Goal: Check status: Check status

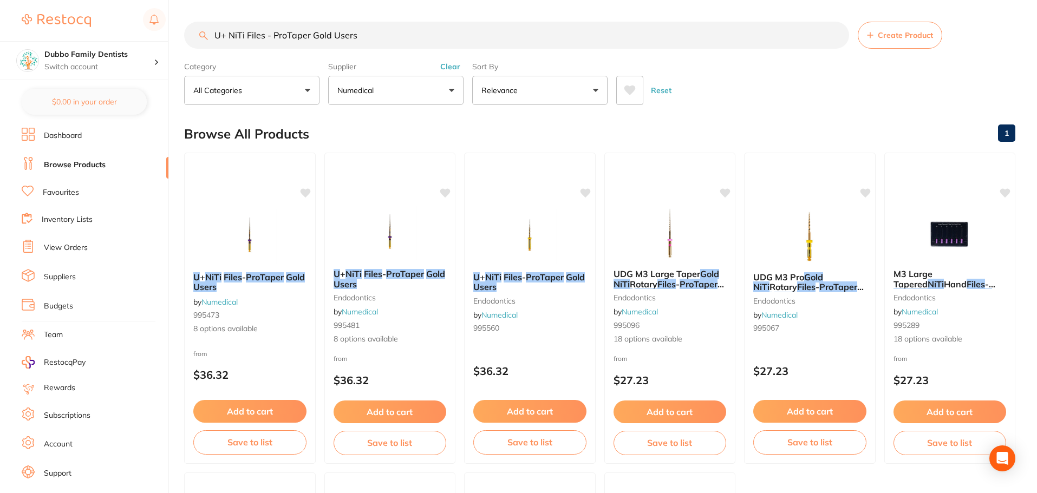
click at [824, 390] on ul "U + NiTi Files - ProTaper Gold Users by Numedical 995473 8 options available fr…" at bounding box center [600, 469] width 832 height 632
click at [72, 160] on link "Browse Products" at bounding box center [75, 165] width 62 height 11
click at [72, 247] on link "View Orders" at bounding box center [66, 248] width 44 height 11
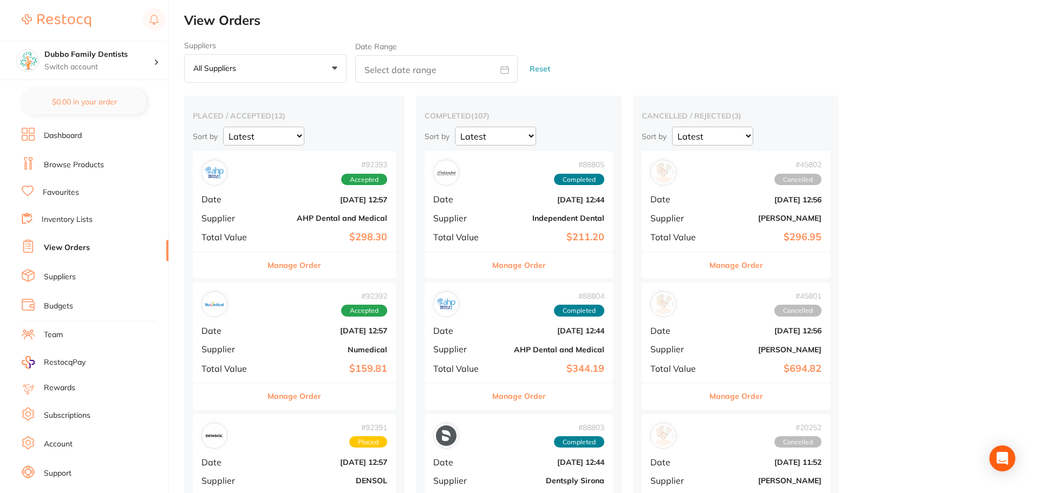
click at [310, 350] on b "Numedical" at bounding box center [328, 350] width 118 height 9
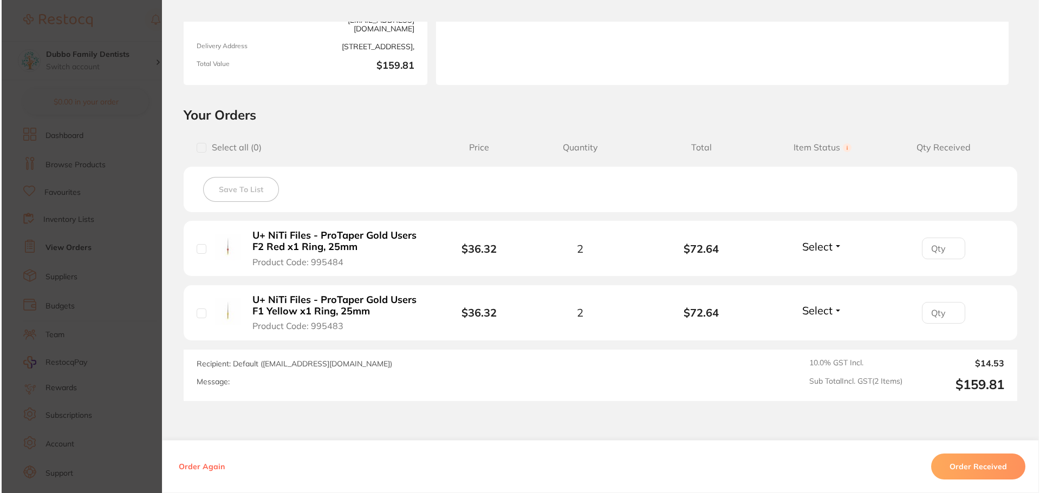
scroll to position [163, 0]
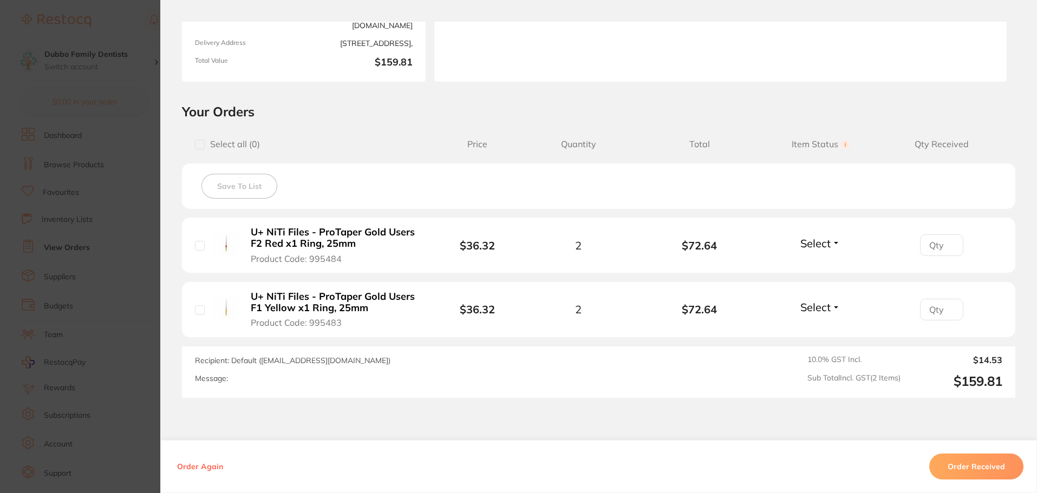
click at [319, 233] on b "U+ NiTi Files - ProTaper Gold Users F2 Red x1 Ring, 25mm" at bounding box center [334, 238] width 167 height 22
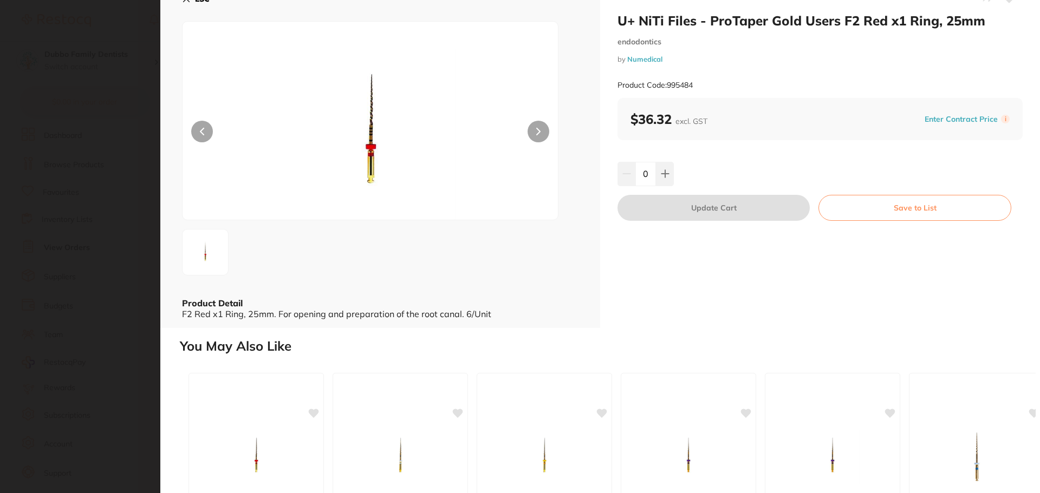
scroll to position [7, 0]
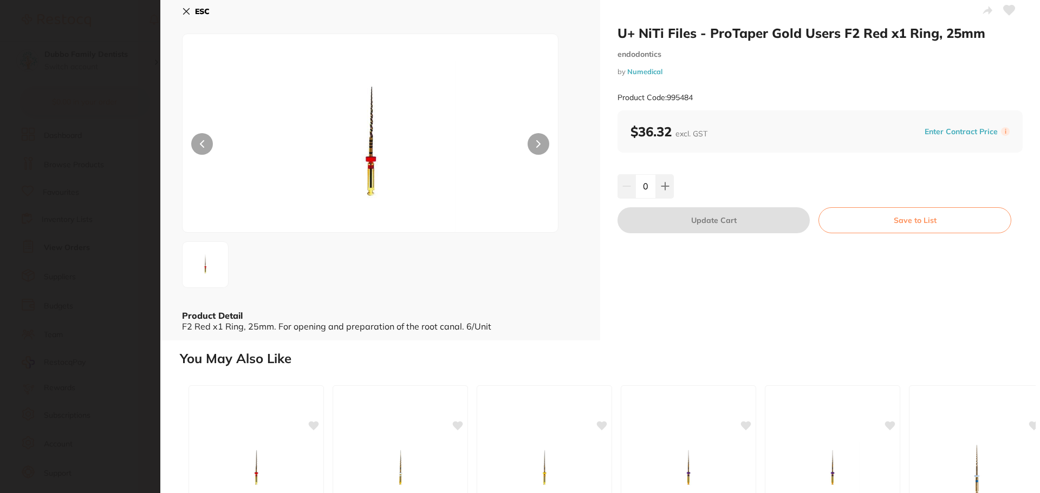
click at [117, 247] on section "U+ NiTi Files - ProTaper Gold Users F2 Red x1 Ring, 25mm endodontics by Numedic…" at bounding box center [520, 246] width 1040 height 493
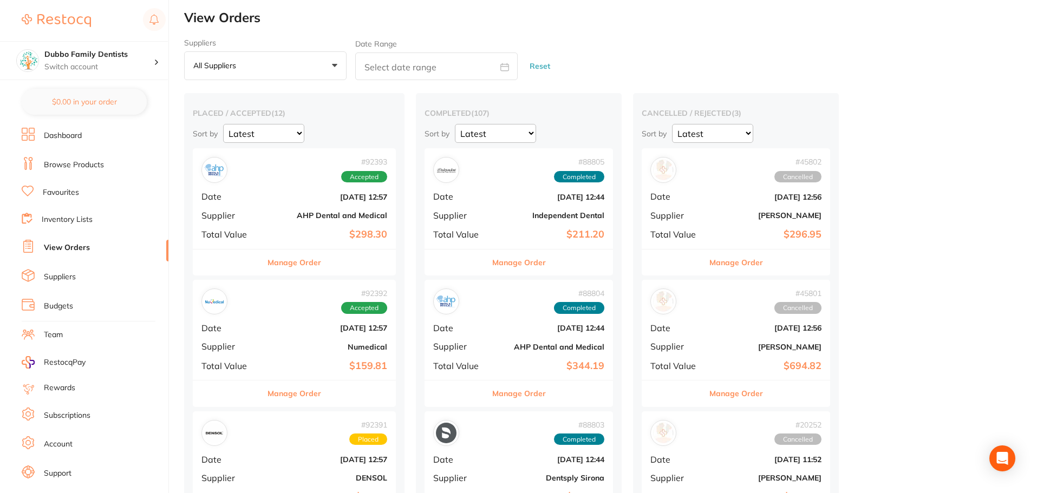
scroll to position [57, 0]
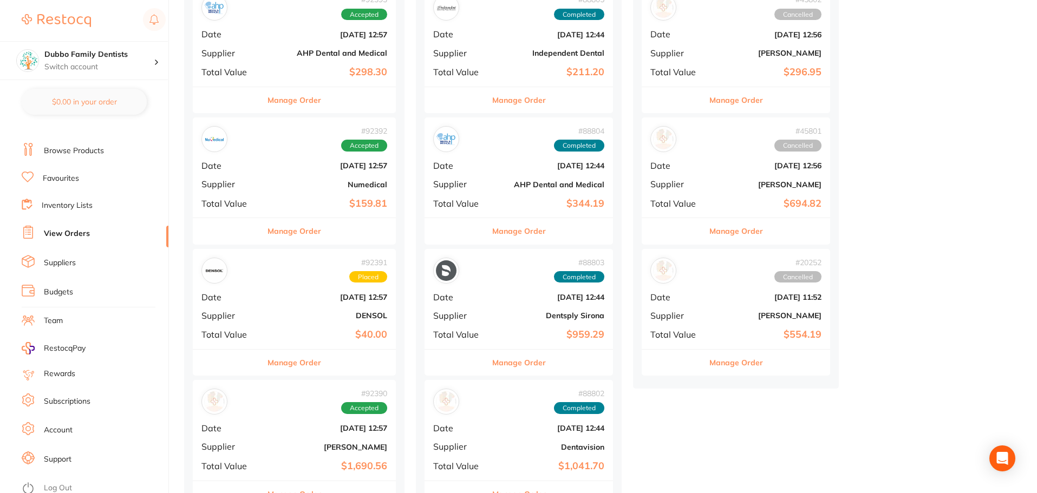
scroll to position [18, 0]
click at [45, 256] on link "Suppliers" at bounding box center [60, 259] width 32 height 11
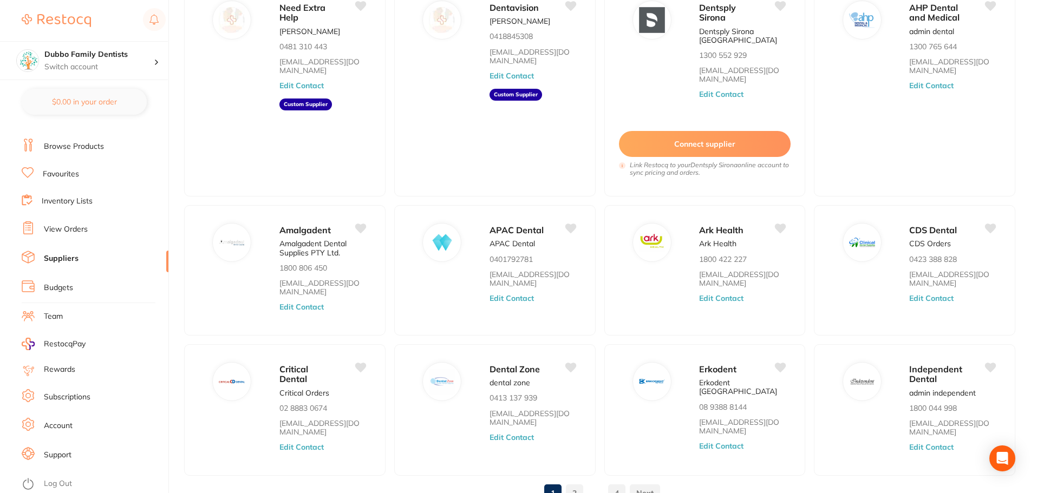
scroll to position [163, 0]
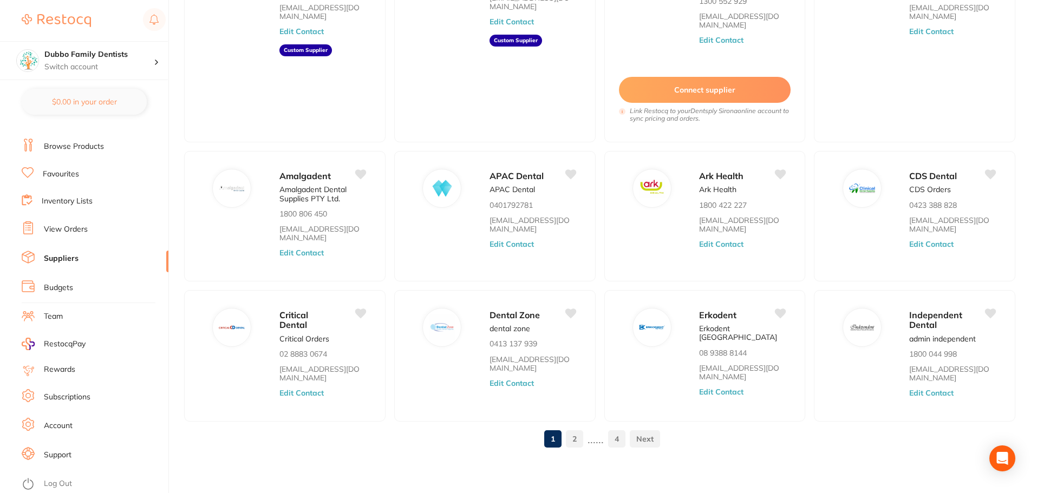
click at [573, 436] on link "2" at bounding box center [574, 439] width 17 height 22
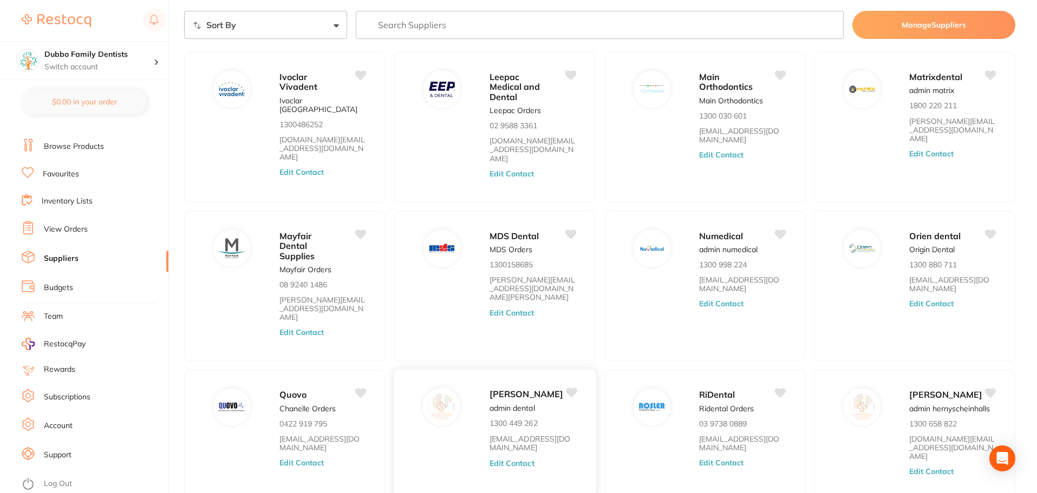
scroll to position [0, 0]
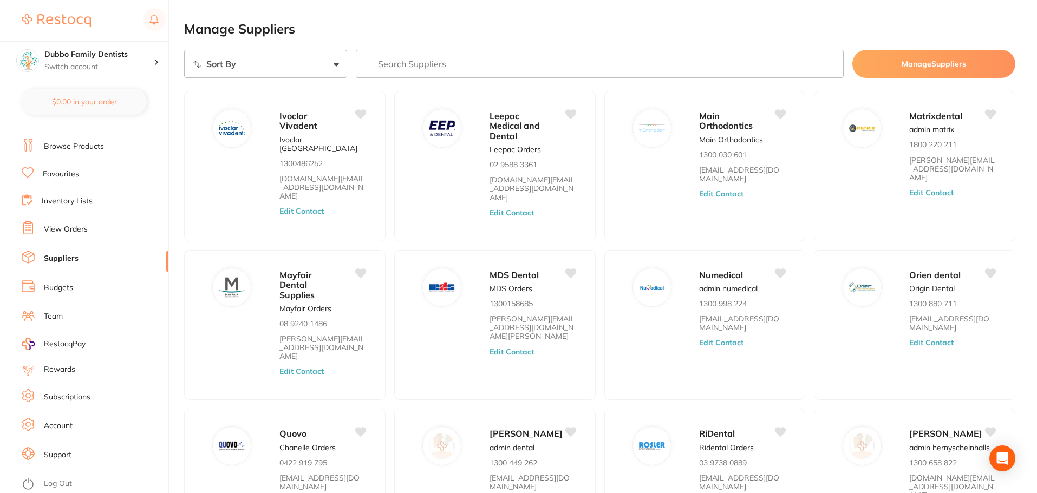
click at [489, 59] on input "search" at bounding box center [600, 64] width 489 height 28
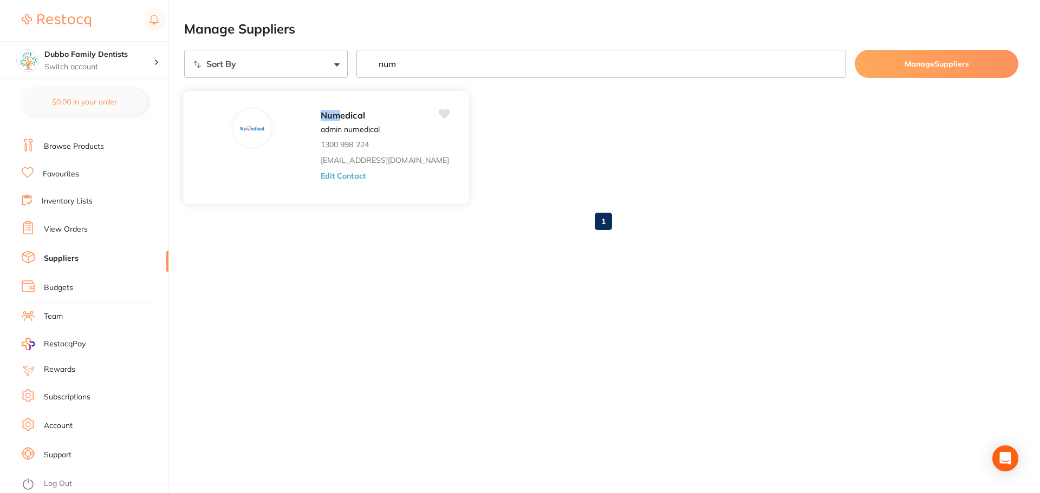
type input "num"
click at [340, 120] on span "edical" at bounding box center [352, 115] width 24 height 11
click at [321, 125] on p "admin numedical" at bounding box center [350, 129] width 59 height 9
click at [1011, 241] on main "Manage Suppliers Sort By A-Z Z-A num Manage Suppliers Num edical admin numedica…" at bounding box center [612, 139] width 856 height 278
click at [986, 219] on div "1" at bounding box center [601, 221] width 834 height 35
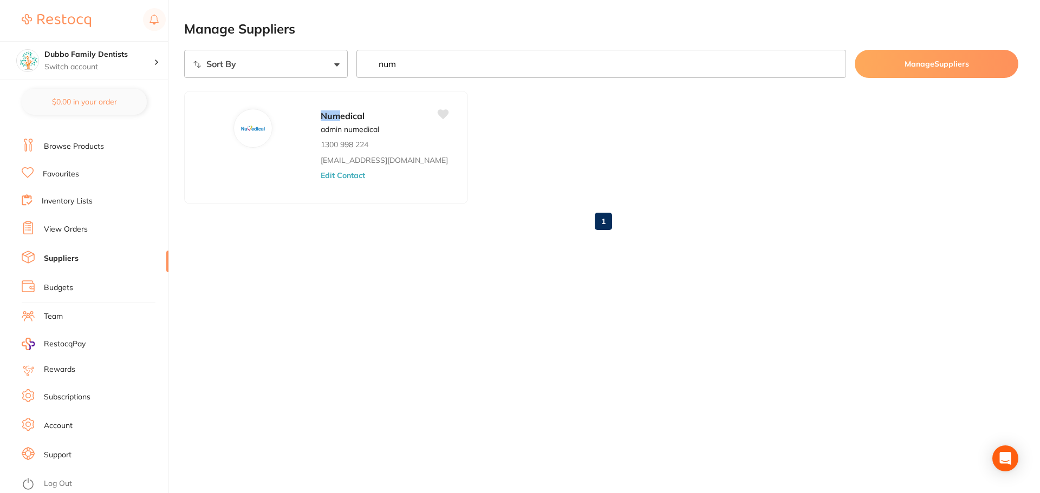
click at [56, 228] on link "View Orders" at bounding box center [66, 229] width 44 height 11
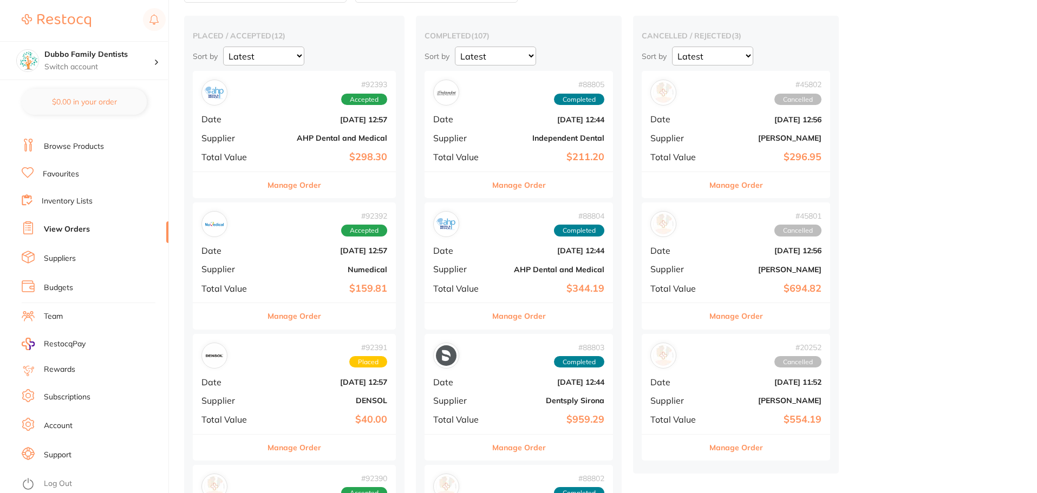
scroll to position [108, 0]
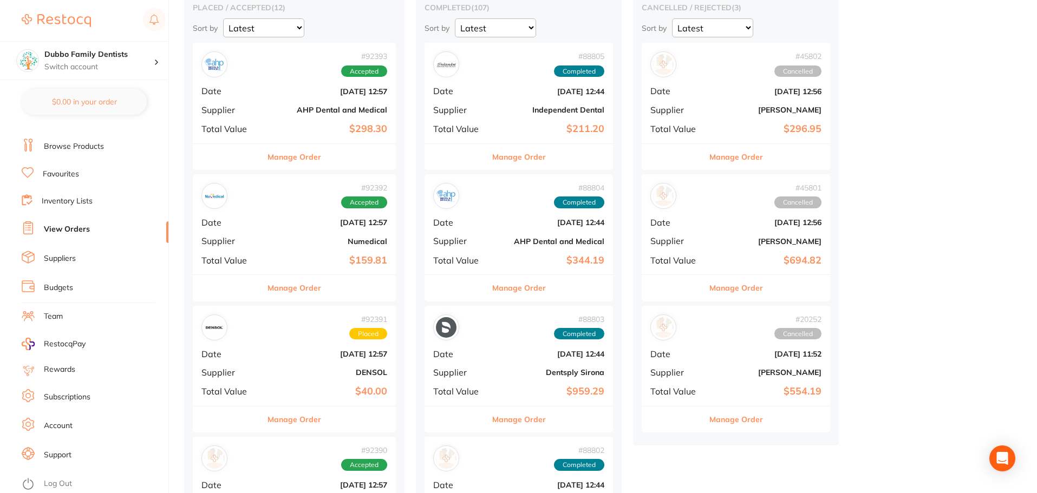
click at [333, 259] on b "$159.81" at bounding box center [328, 260] width 118 height 11
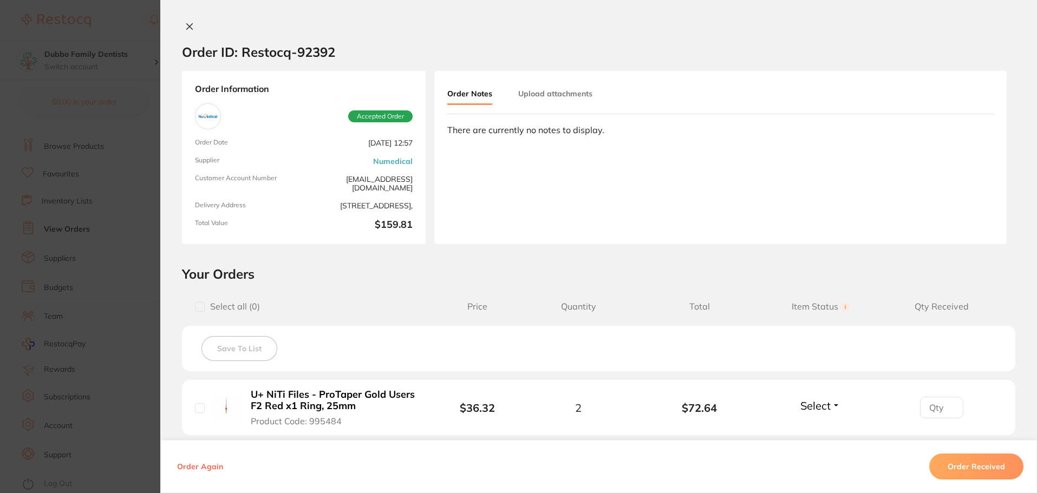
scroll to position [54, 0]
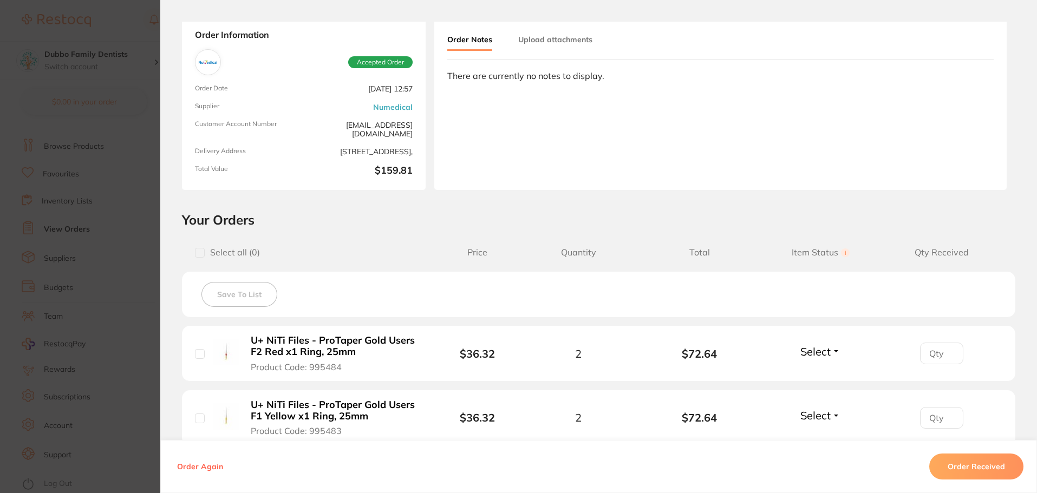
click at [164, 25] on div "Order Information Accepted Order Order Date [DATE] 12:57 Supplier Numedical Cus…" at bounding box center [598, 103] width 877 height 173
click at [116, 21] on section "Order ID: Restocq- 92392 Order Information Accepted Order Order Date [DATE] 12:…" at bounding box center [518, 246] width 1037 height 493
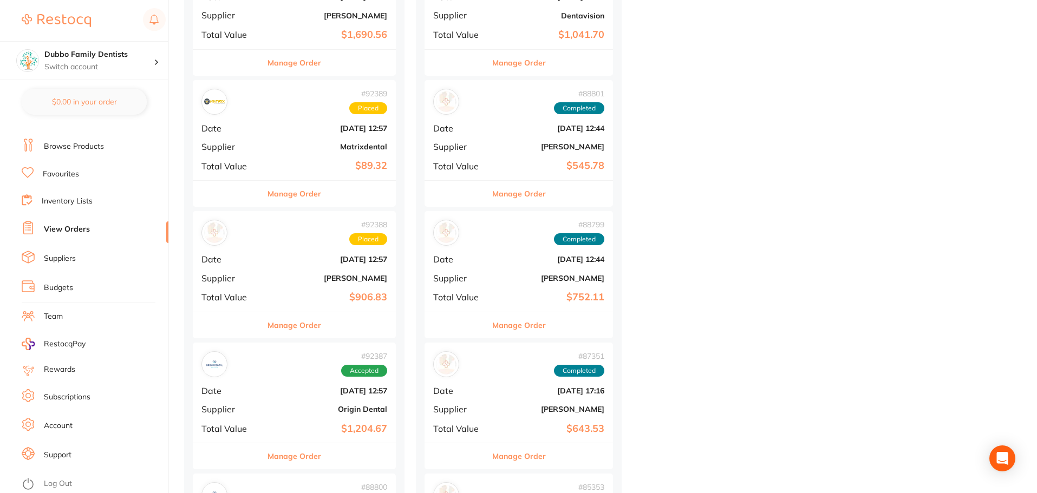
scroll to position [596, 0]
click at [320, 171] on b "$89.32" at bounding box center [328, 166] width 118 height 11
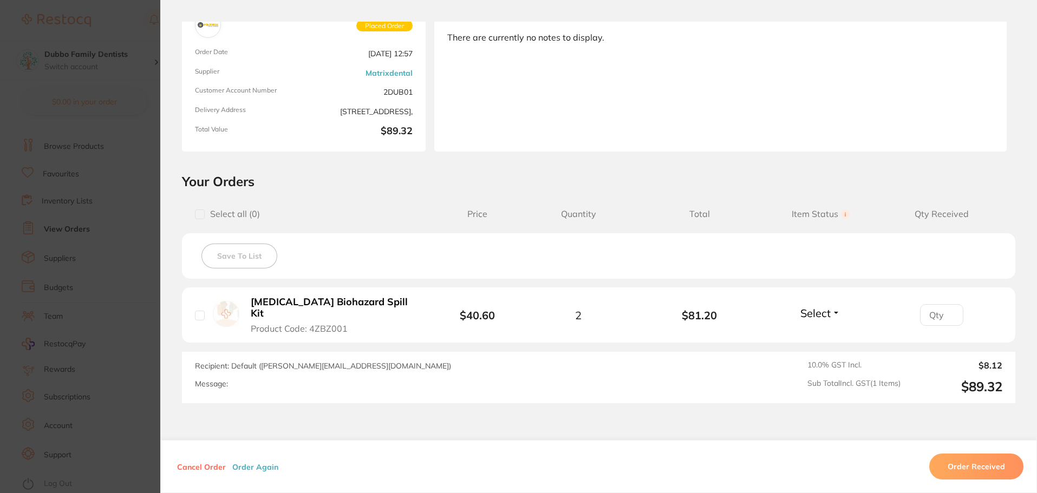
scroll to position [154, 0]
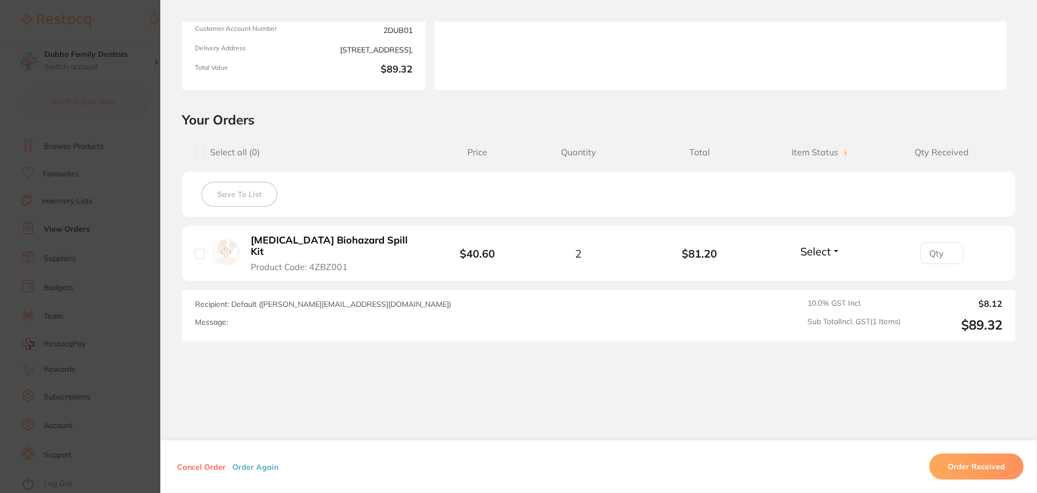
click at [89, 303] on section "Order ID: Restocq- 92389 Order Information Placed Order Order Date [DATE] 12:57…" at bounding box center [518, 246] width 1037 height 493
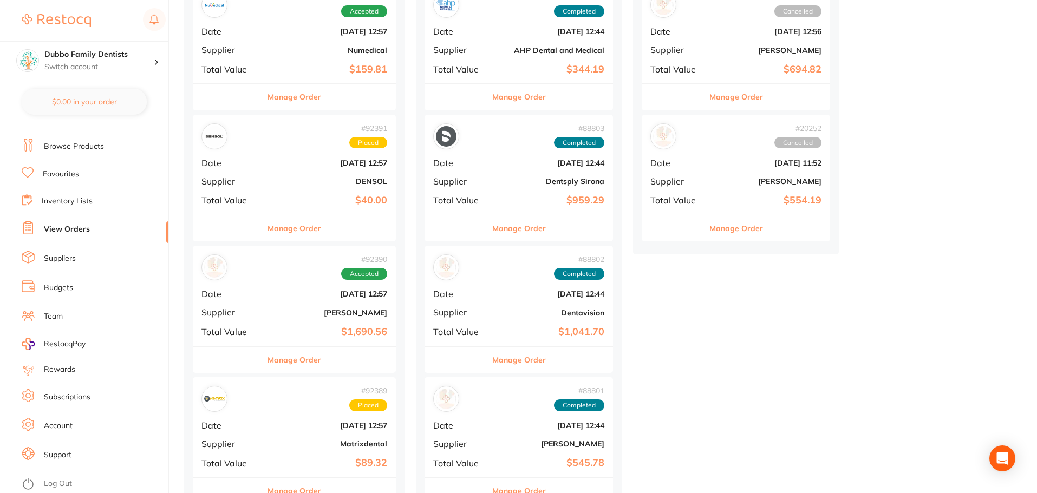
scroll to position [217, 0]
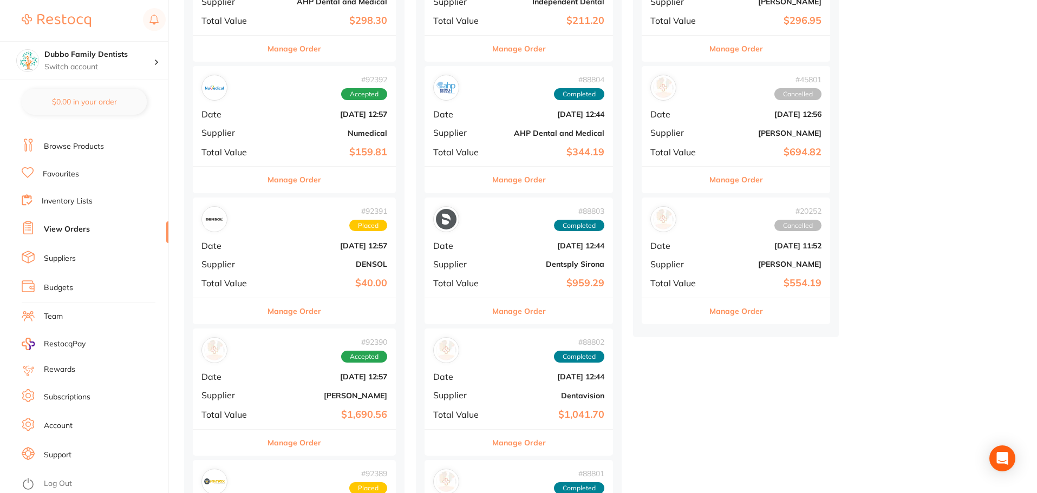
click at [259, 285] on span "Total Value" at bounding box center [231, 283] width 59 height 10
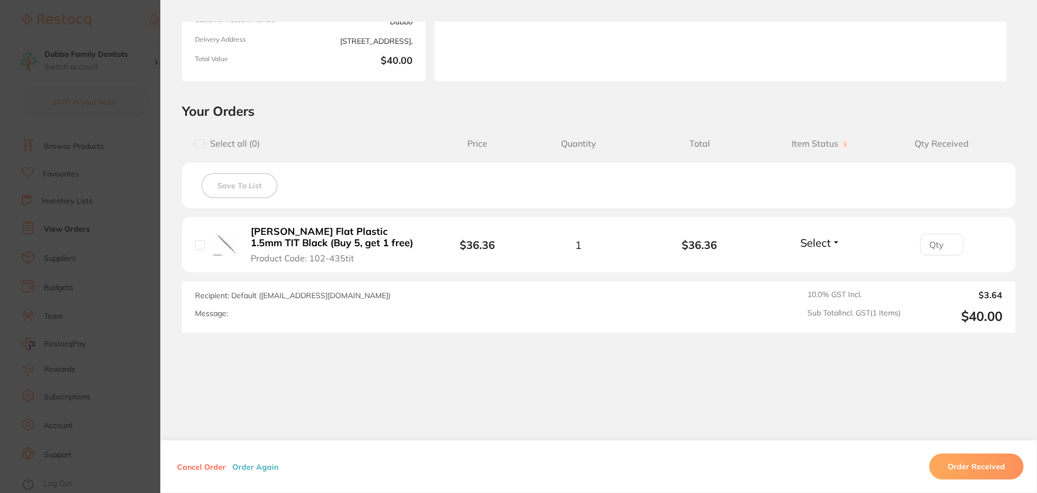
scroll to position [164, 0]
click at [105, 297] on section "Order ID: Restocq- 92391 Order Information Placed Order Order Date [DATE] 12:57…" at bounding box center [518, 246] width 1037 height 493
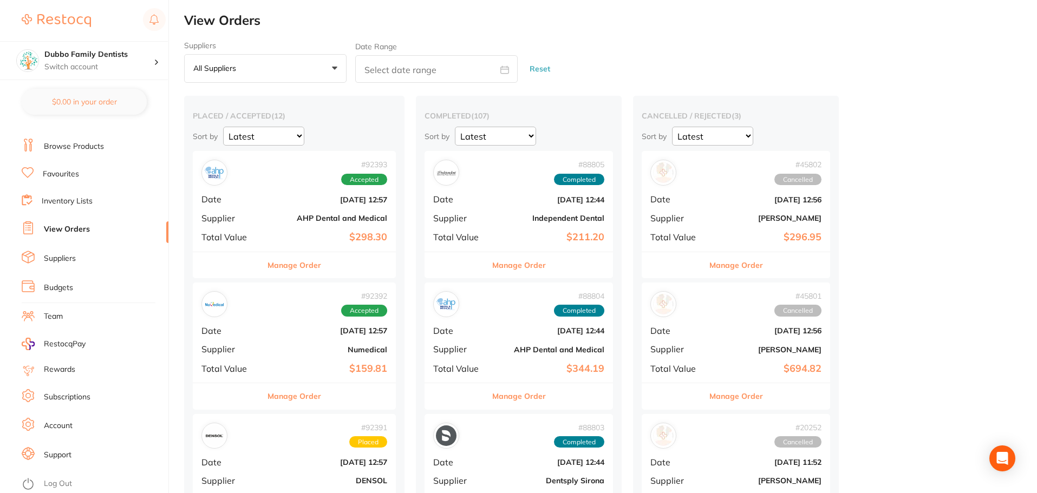
click at [288, 350] on b "Numedical" at bounding box center [328, 350] width 118 height 9
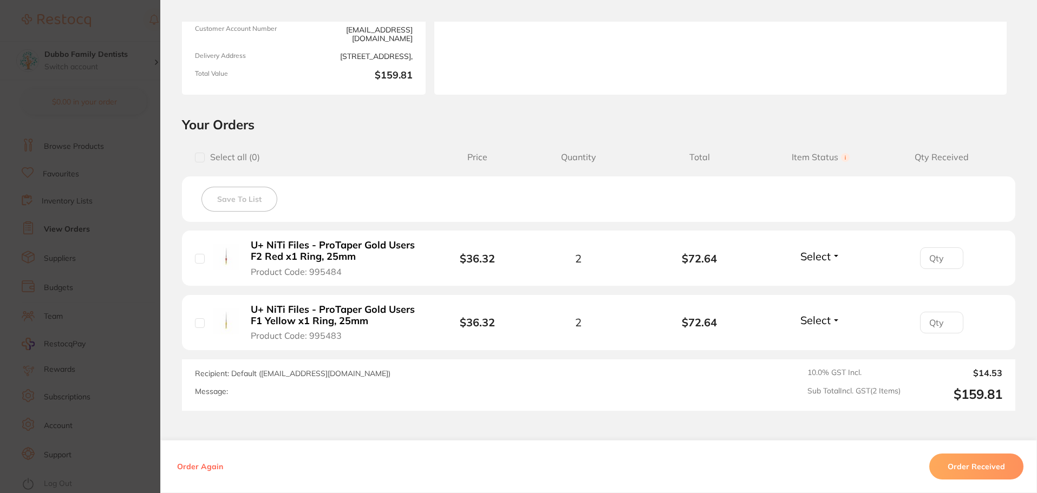
scroll to position [163, 0]
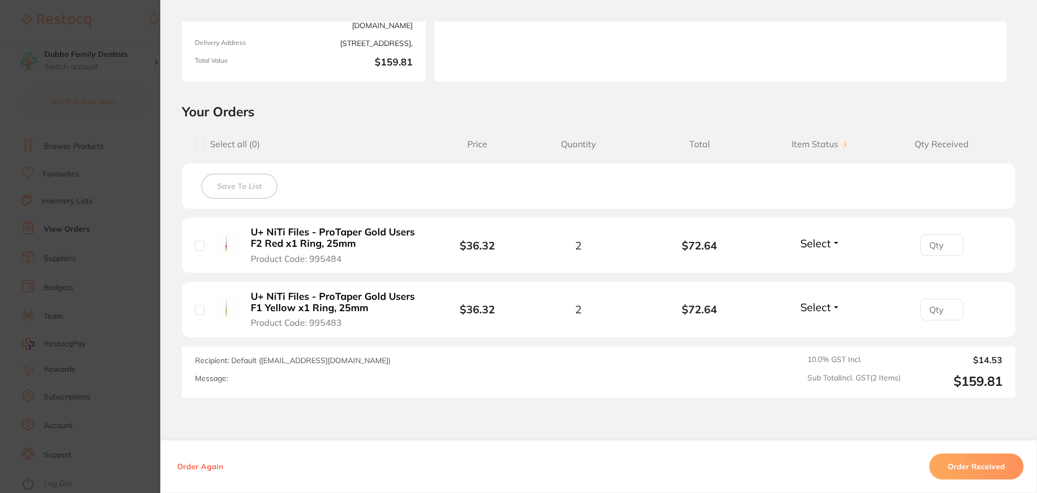
click at [122, 366] on section "Order ID: Restocq- 92392 Order Information Accepted Order Order Date [DATE] 12:…" at bounding box center [518, 246] width 1037 height 493
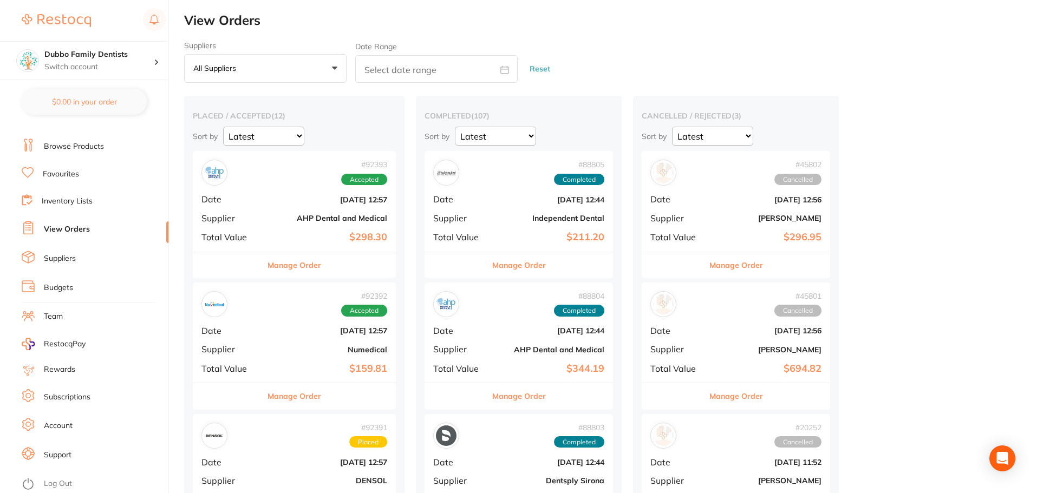
click at [60, 151] on link "Browse Products" at bounding box center [74, 146] width 60 height 11
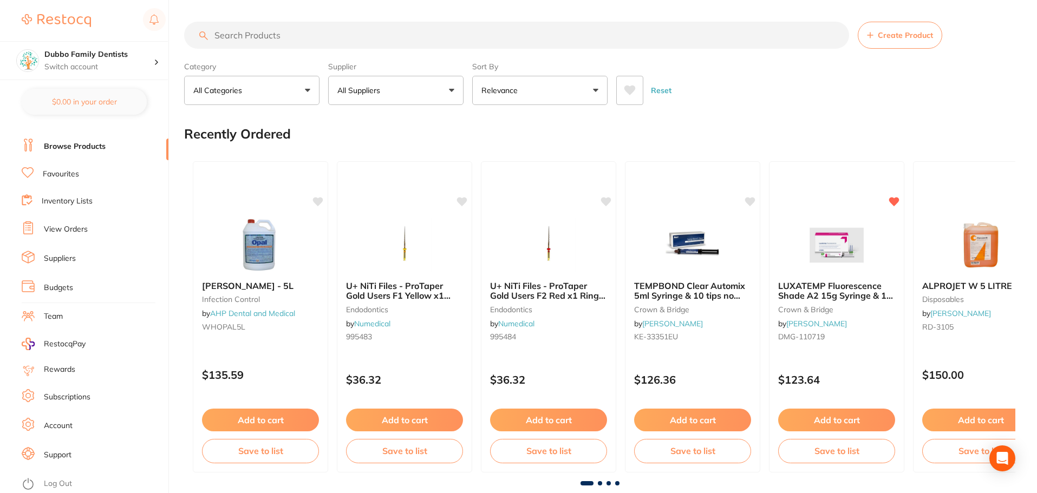
click at [334, 38] on input "search" at bounding box center [516, 35] width 665 height 27
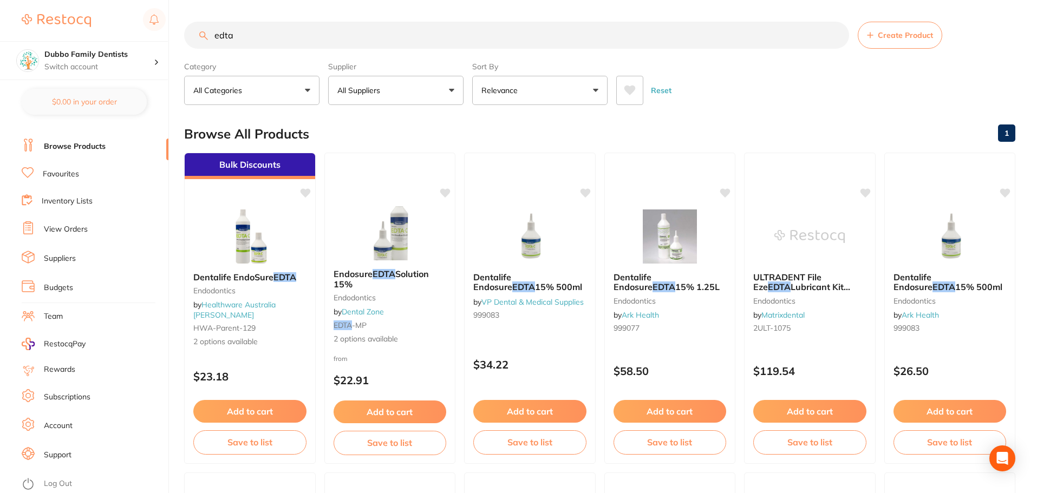
type input "edta"
click at [736, 94] on div "Reset" at bounding box center [811, 86] width 391 height 38
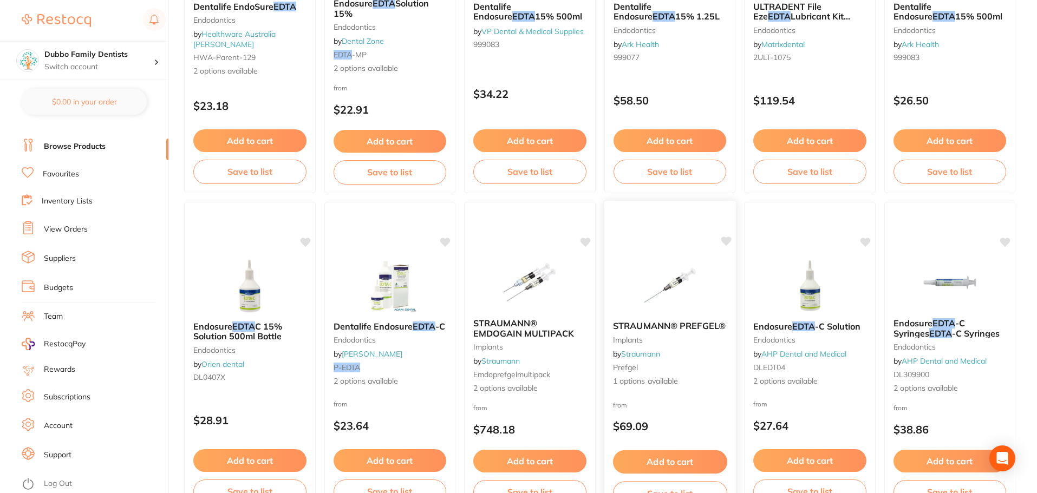
scroll to position [217, 0]
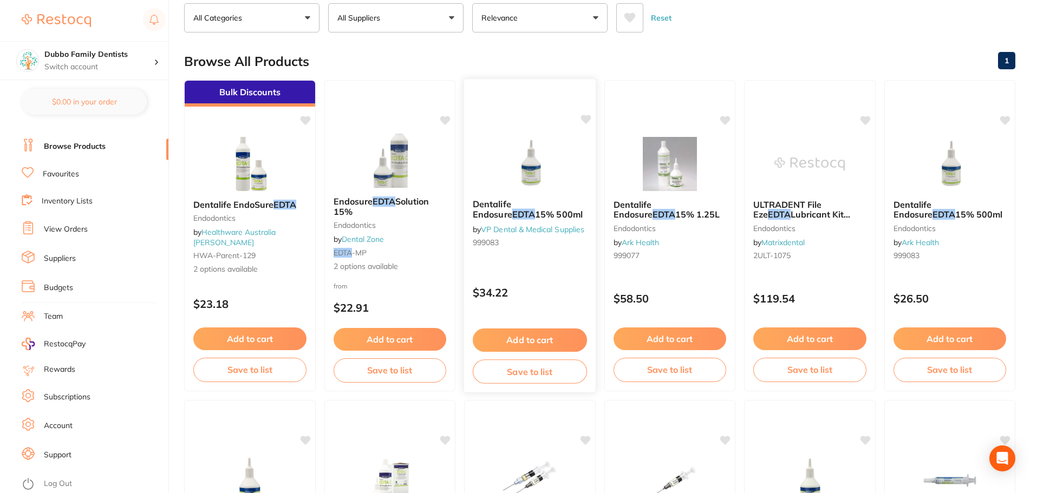
scroll to position [54, 0]
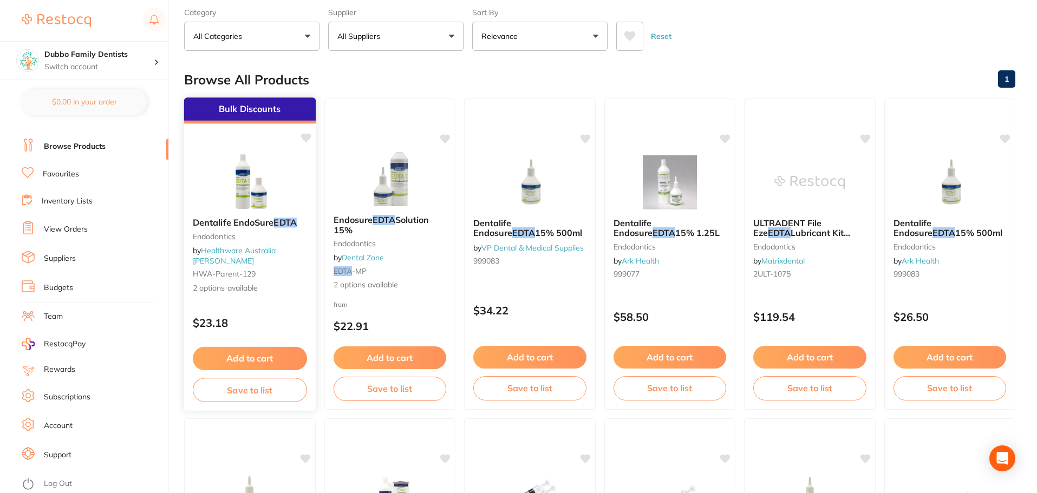
click at [264, 206] on img at bounding box center [250, 181] width 71 height 55
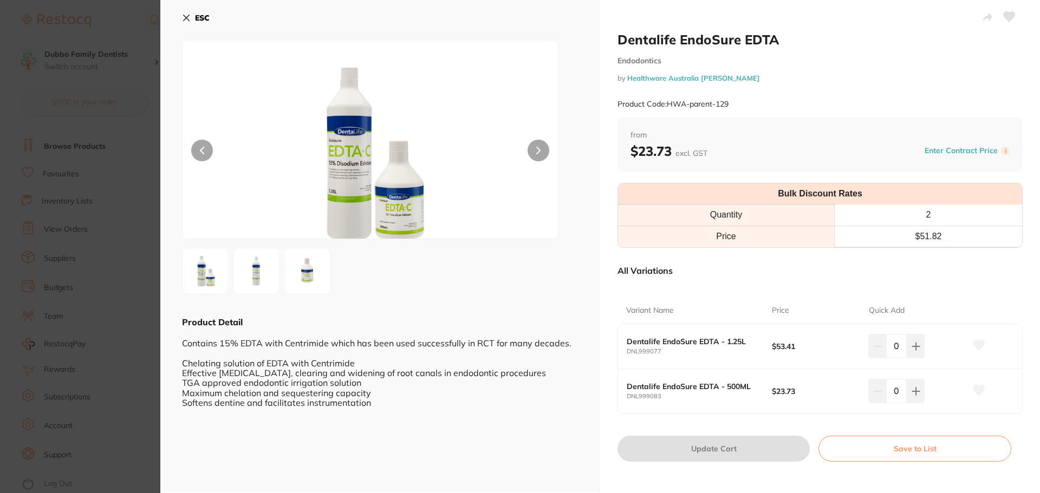
click at [119, 348] on section "Dentalife EndoSure EDTA Endodontics by Healthware Australia [PERSON_NAME] Produ…" at bounding box center [520, 246] width 1040 height 493
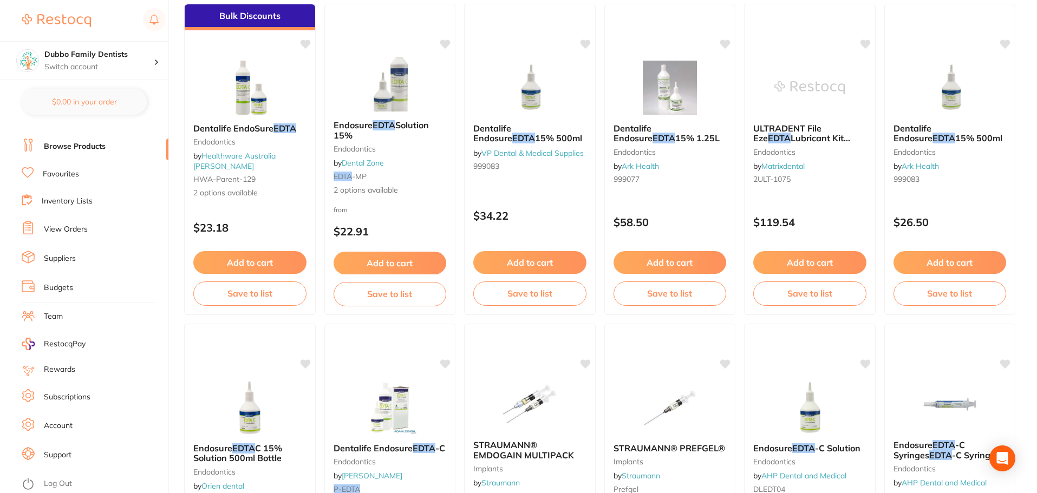
scroll to position [54, 0]
